Goal: Check status: Check status

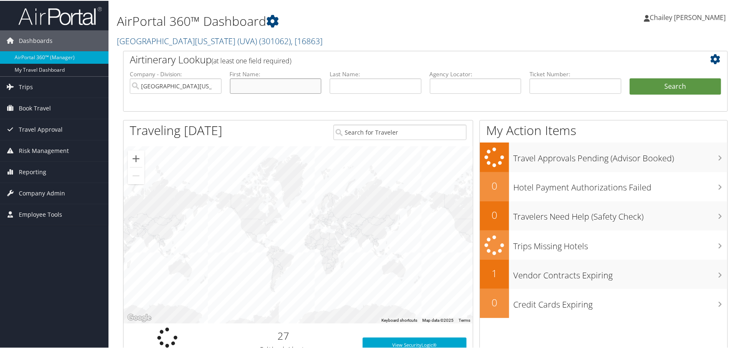
drag, startPoint x: 247, startPoint y: 84, endPoint x: 271, endPoint y: 91, distance: 25.7
click at [247, 83] on input "text" at bounding box center [276, 85] width 92 height 15
type input "Ehsan"
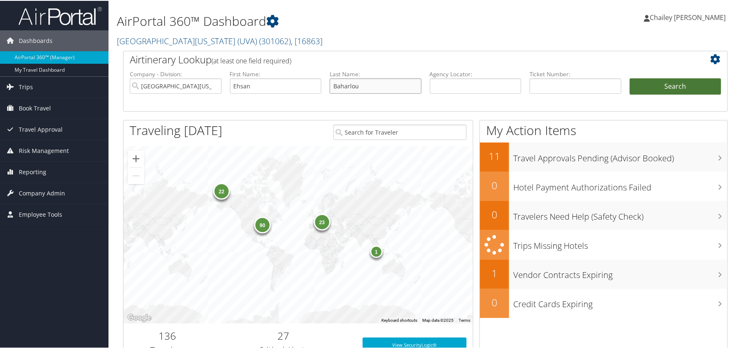
type input "Baharlou"
click at [662, 87] on button "Search" at bounding box center [675, 86] width 92 height 17
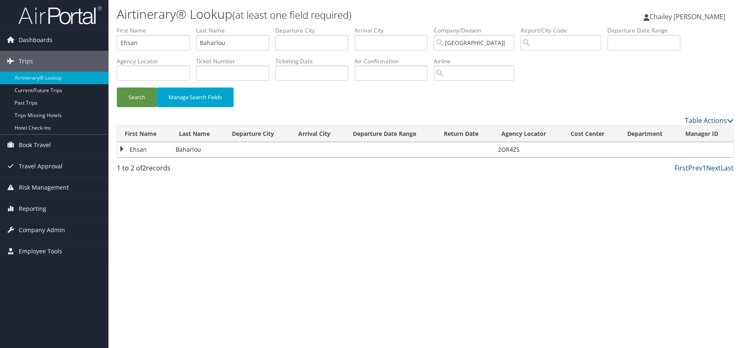
click at [123, 149] on td "Ehsan" at bounding box center [144, 149] width 54 height 15
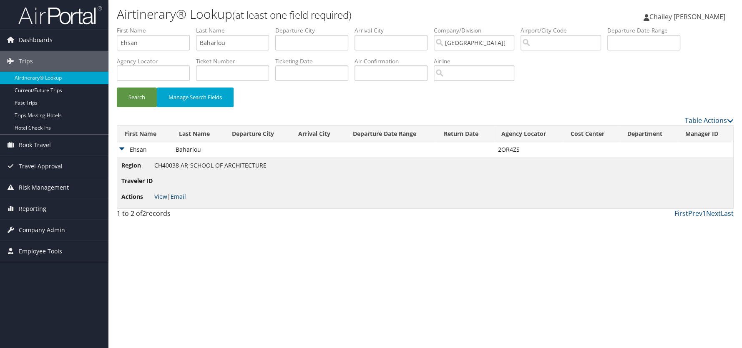
click at [160, 198] on link "View" at bounding box center [160, 197] width 13 height 8
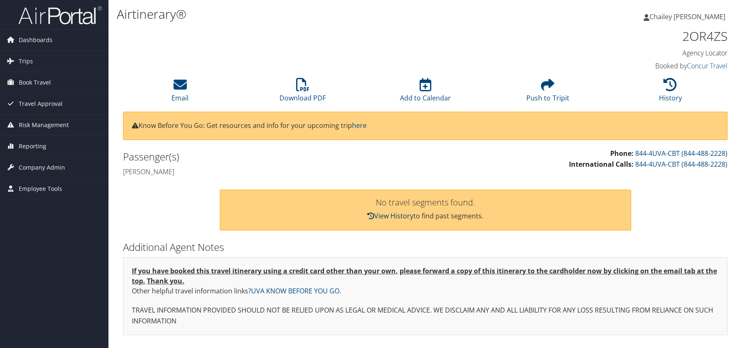
click at [397, 215] on link "View History" at bounding box center [390, 215] width 46 height 9
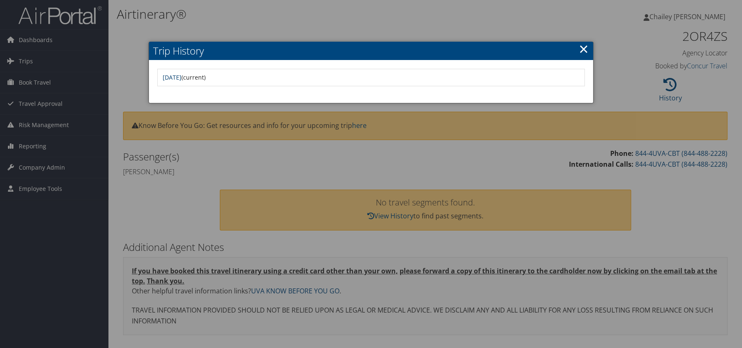
click at [181, 78] on link "Fri Mar 29 07:46:27 MDT 2024" at bounding box center [172, 77] width 19 height 8
